Goal: Task Accomplishment & Management: Manage account settings

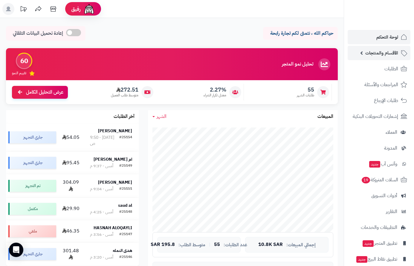
scroll to position [150, 0]
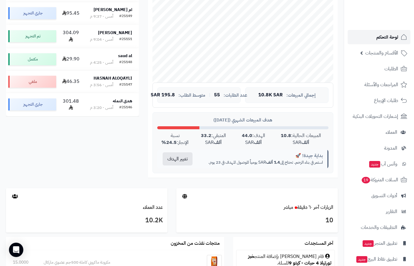
click at [386, 36] on span "لوحة التحكم" at bounding box center [388, 37] width 22 height 8
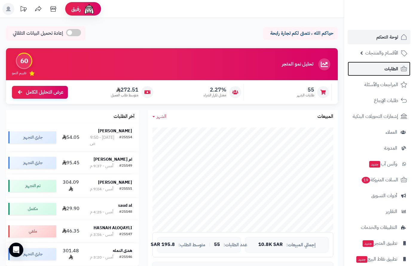
click at [387, 67] on span "الطلبات" at bounding box center [392, 69] width 14 height 8
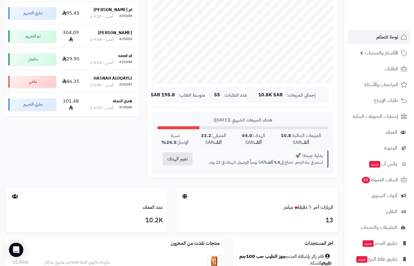
scroll to position [90, 0]
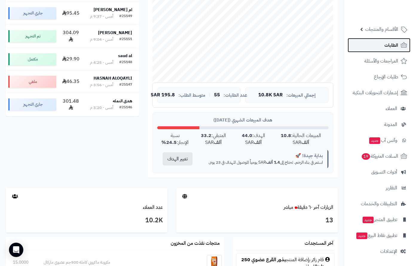
click at [391, 45] on span "الطلبات" at bounding box center [392, 45] width 14 height 8
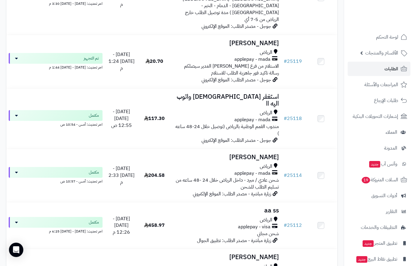
scroll to position [1500, 0]
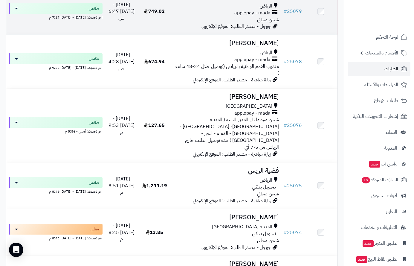
scroll to position [1452, 0]
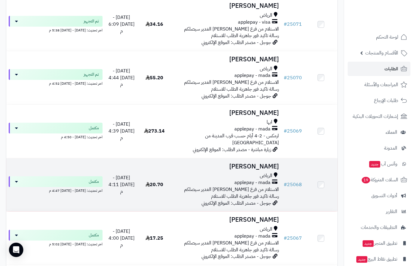
scroll to position [179, 0]
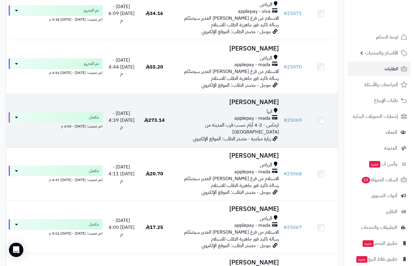
click at [269, 99] on h3 "رضا محمد" at bounding box center [226, 102] width 106 height 7
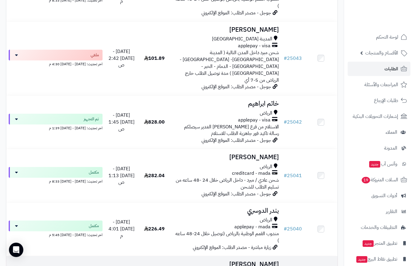
scroll to position [1513, 0]
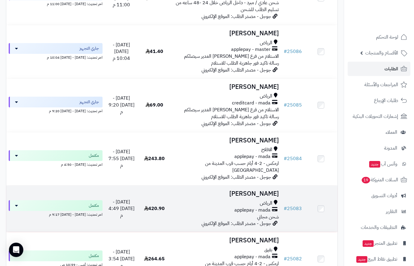
scroll to position [1017, 0]
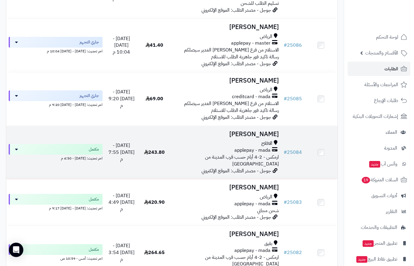
click at [269, 131] on h3 "[PERSON_NAME]" at bounding box center [226, 134] width 106 height 7
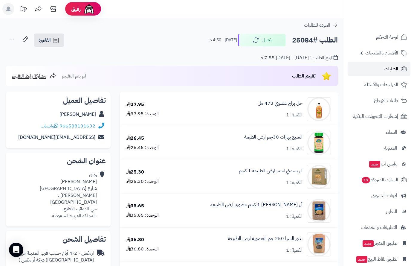
click at [390, 67] on span "الطلبات" at bounding box center [392, 69] width 14 height 8
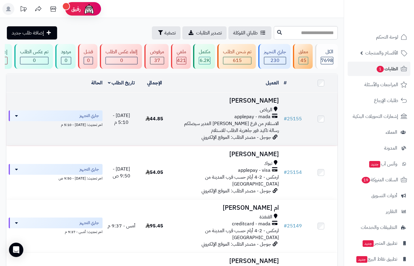
click at [264, 104] on h3 "[PERSON_NAME]" at bounding box center [226, 100] width 106 height 7
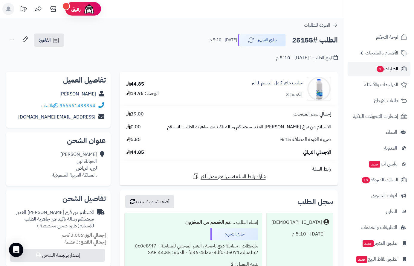
click at [391, 66] on span "الطلبات 1" at bounding box center [387, 69] width 22 height 8
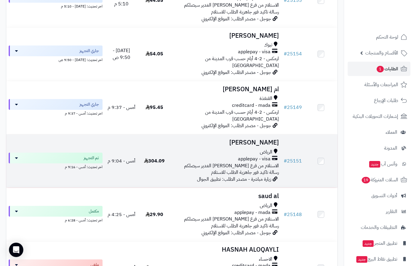
scroll to position [120, 0]
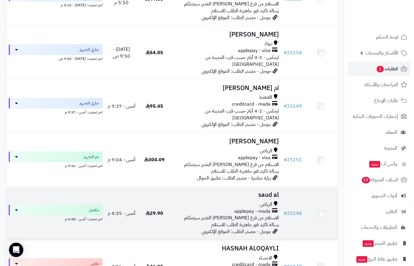
click at [270, 190] on td "saud al الرياض applepay - mada الاستلام من فرع [PERSON_NAME] الغدير سيصلكم رسال…" at bounding box center [226, 213] width 110 height 53
click at [268, 191] on h3 "saud al" at bounding box center [226, 194] width 106 height 7
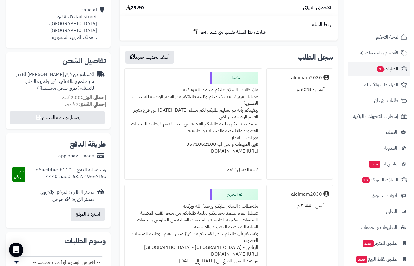
scroll to position [269, 0]
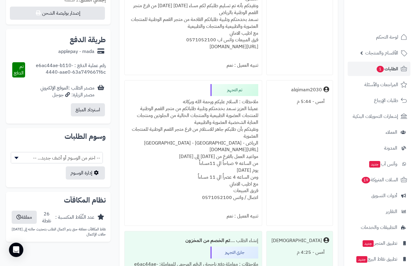
click at [234, 99] on div "ملاحظات : السلام عليكم ورحمة الله وبركاته عميلنا العزيز نسعد بخدمتكم وتلبية طلب…" at bounding box center [193, 153] width 130 height 114
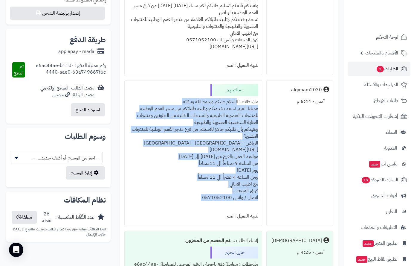
drag, startPoint x: 234, startPoint y: 99, endPoint x: 170, endPoint y: 194, distance: 114.6
click at [170, 194] on div "ملاحظات : السلام عليكم ورحمة الله وبركاته عميلنا العزيز نسعد بخدمتكم وتلبية طلب…" at bounding box center [193, 153] width 130 height 114
drag, startPoint x: 205, startPoint y: 143, endPoint x: 234, endPoint y: 101, distance: 51.3
click at [234, 101] on div "ملاحظات : السلام عليكم ورحمة الله وبركاته عميلنا العزيز نسعد بخدمتكم وتلبية طلب…" at bounding box center [193, 153] width 130 height 114
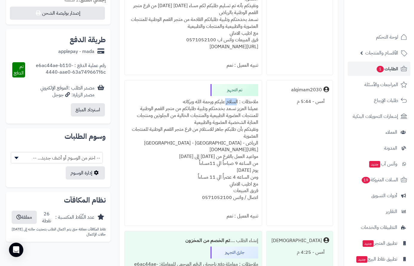
click at [234, 100] on div "ملاحظات : السلام عليكم ورحمة الله وبركاته عميلنا العزيز نسعد بخدمتكم وتلبية طلب…" at bounding box center [193, 153] width 130 height 114
click at [234, 101] on div "ملاحظات : السلام عليكم ورحمة الله وبركاته عميلنا العزيز نسعد بخدمتكم وتلبية طلب…" at bounding box center [193, 153] width 130 height 114
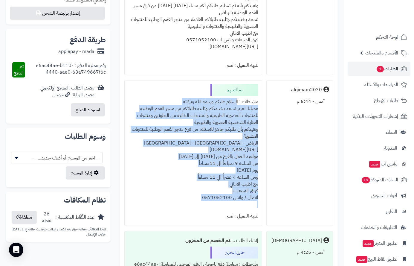
drag, startPoint x: 234, startPoint y: 101, endPoint x: 188, endPoint y: 175, distance: 87.2
click at [167, 204] on div "ملاحظات : السلام عليكم ورحمة الله وبركاته عميلنا العزيز نسعد بخدمتكم وتلبية طلب…" at bounding box center [193, 153] width 130 height 114
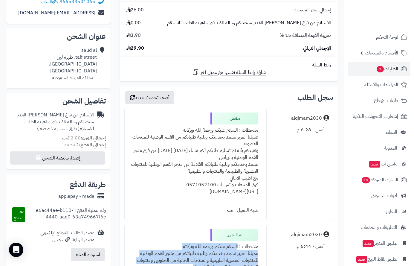
scroll to position [120, 0]
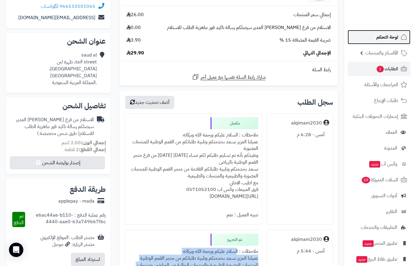
click at [385, 33] on span "لوحة التحكم" at bounding box center [388, 37] width 22 height 8
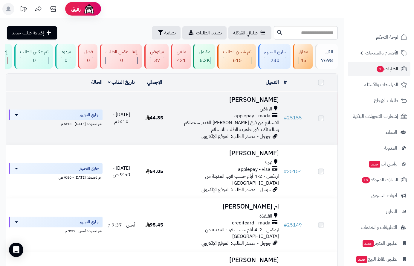
click at [256, 103] on h3 "[PERSON_NAME]" at bounding box center [226, 99] width 106 height 7
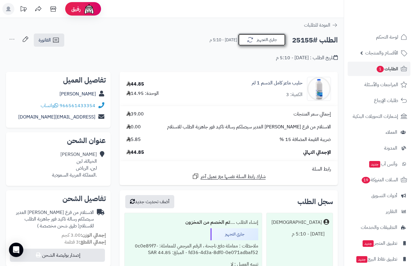
click at [266, 42] on button "جاري التجهيز" at bounding box center [262, 39] width 48 height 13
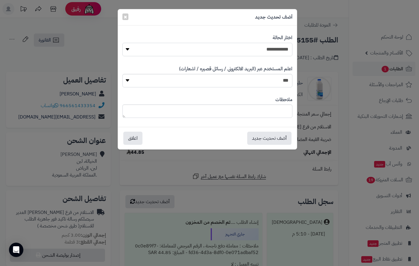
drag, startPoint x: 275, startPoint y: 50, endPoint x: 274, endPoint y: 54, distance: 4.2
click at [275, 51] on select "**********" at bounding box center [207, 49] width 170 height 13
select select "**"
click at [122, 43] on select "**********" at bounding box center [207, 49] width 170 height 13
paste textarea "**********"
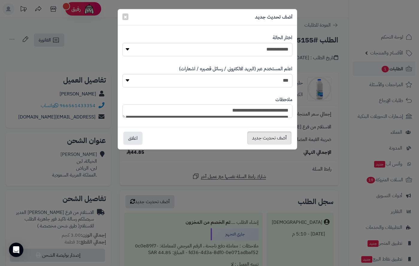
type textarea "**********"
click at [276, 139] on button "أضف تحديث جديد" at bounding box center [269, 137] width 44 height 13
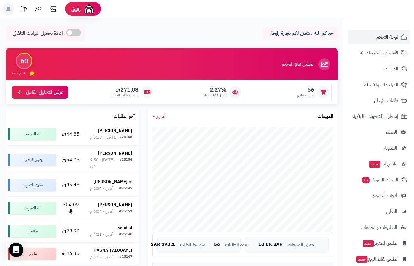
click at [121, 130] on strong "[PERSON_NAME]" at bounding box center [115, 130] width 34 height 6
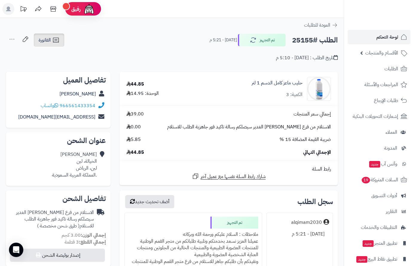
click at [47, 39] on span "الفاتورة" at bounding box center [45, 39] width 12 height 7
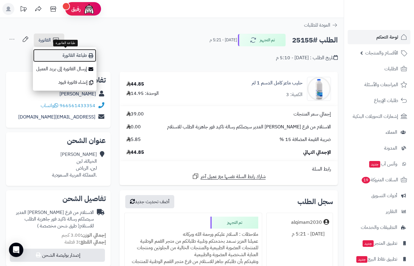
click at [79, 55] on link "طباعة الفاتورة" at bounding box center [65, 55] width 64 height 13
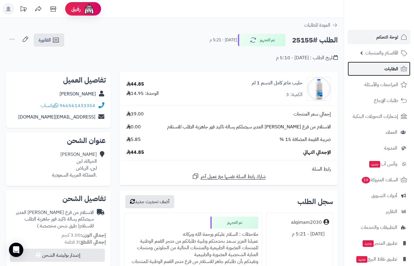
click at [389, 70] on span "الطلبات" at bounding box center [392, 69] width 14 height 8
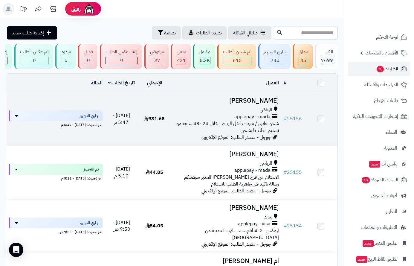
click at [252, 104] on h3 "[PERSON_NAME]" at bounding box center [226, 100] width 106 height 7
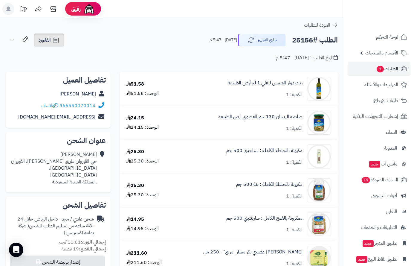
click at [48, 39] on span "الفاتورة" at bounding box center [45, 39] width 12 height 7
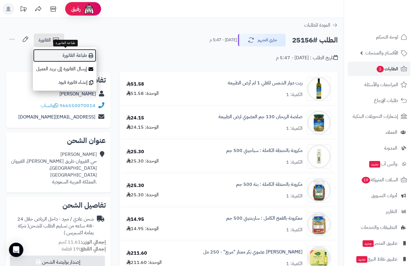
click at [74, 55] on link "طباعة الفاتورة" at bounding box center [65, 55] width 64 height 13
